Goal: Transaction & Acquisition: Book appointment/travel/reservation

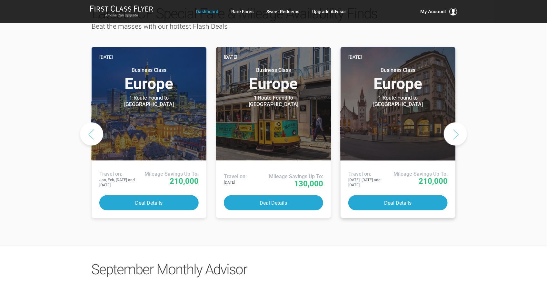
scroll to position [344, 0]
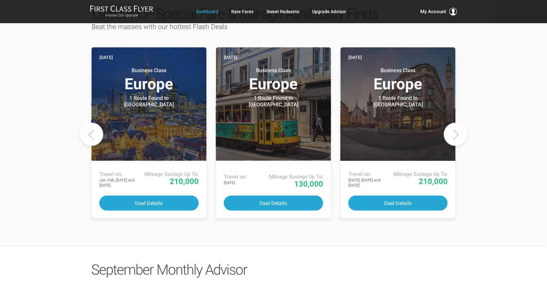
click at [460, 123] on button "Next slide" at bounding box center [455, 134] width 23 height 23
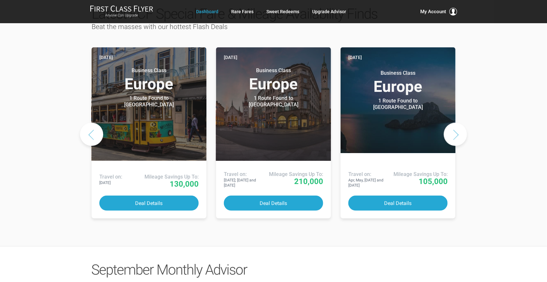
click at [460, 123] on button "Next slide" at bounding box center [455, 134] width 23 height 23
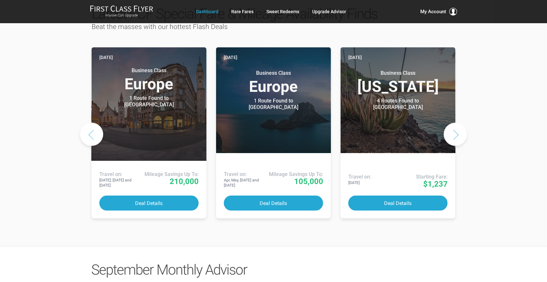
click at [460, 123] on button "Next slide" at bounding box center [455, 134] width 23 height 23
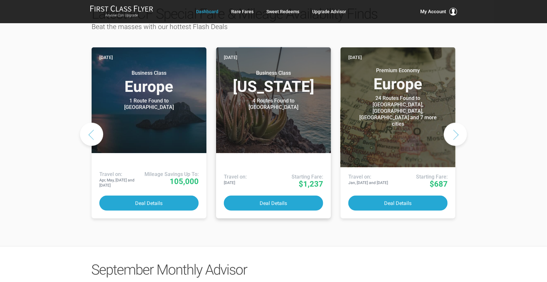
click at [293, 98] on div "4 Routes Found to Maui" at bounding box center [273, 104] width 81 height 13
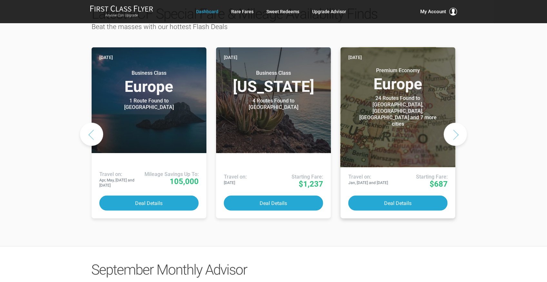
click at [425, 95] on div "24 Routes Found to Stockholm, Helsinki, Copenhagen and 7 more cities" at bounding box center [398, 111] width 81 height 32
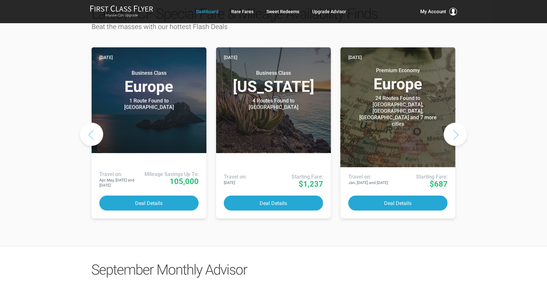
click at [458, 123] on button "Next slide" at bounding box center [455, 134] width 23 height 23
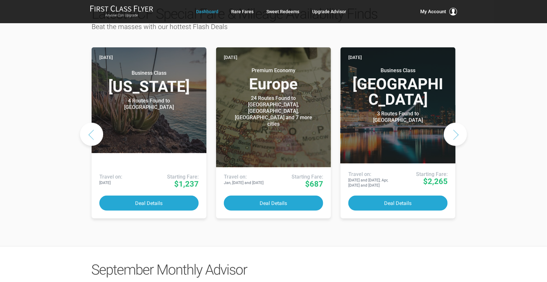
click at [458, 123] on button "Next slide" at bounding box center [455, 134] width 23 height 23
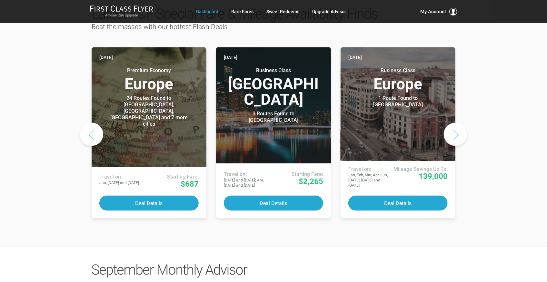
click at [458, 123] on button "Next slide" at bounding box center [455, 134] width 23 height 23
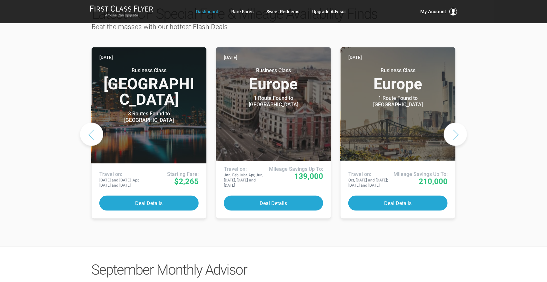
click at [458, 123] on button "Next slide" at bounding box center [455, 134] width 23 height 23
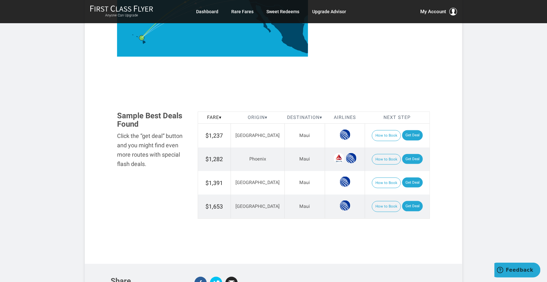
scroll to position [301, 0]
click at [404, 157] on link "Get Deal" at bounding box center [412, 159] width 21 height 10
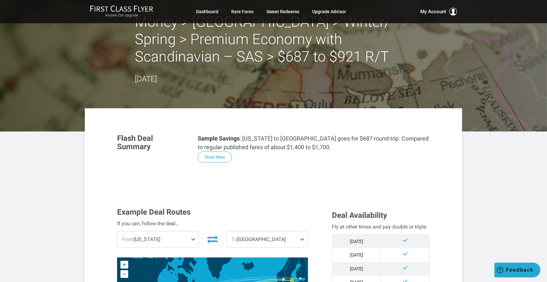
scroll to position [21, 0]
